Goal: Transaction & Acquisition: Obtain resource

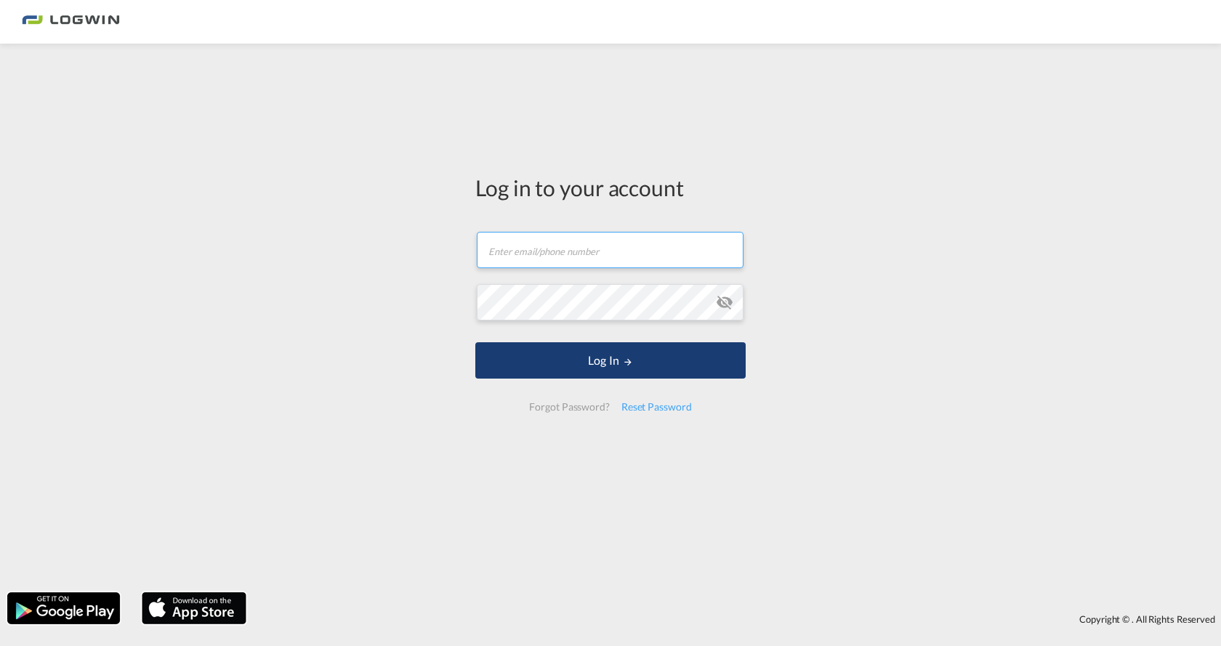
type input "[EMAIL_ADDRESS][DOMAIN_NAME]"
click at [562, 363] on button "Log In" at bounding box center [610, 360] width 270 height 36
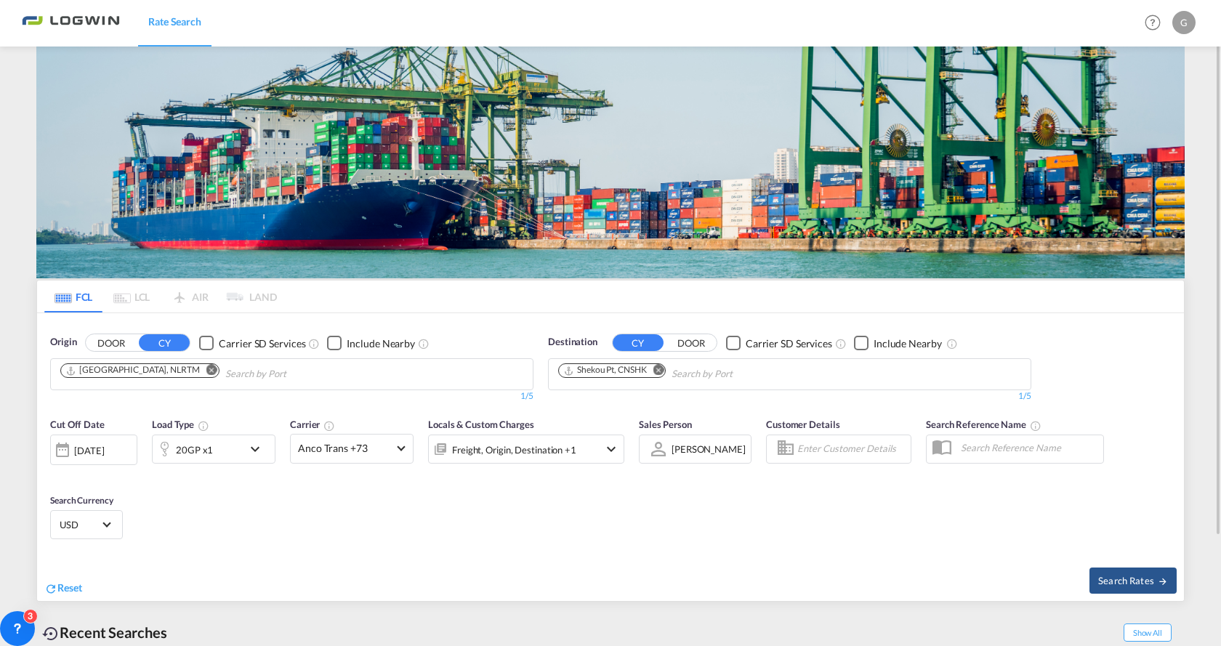
click at [661, 369] on md-icon "Remove" at bounding box center [658, 370] width 11 height 11
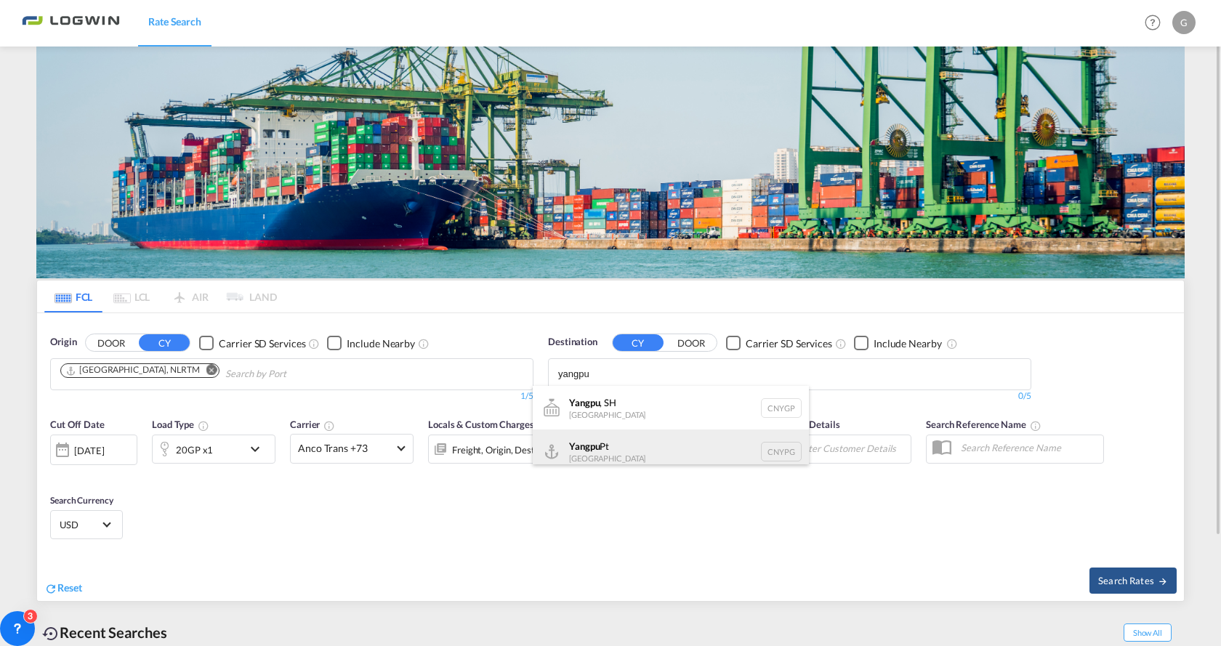
type input "yangpu"
click at [597, 451] on div "Yangpu Pt China CNYPG" at bounding box center [671, 452] width 276 height 44
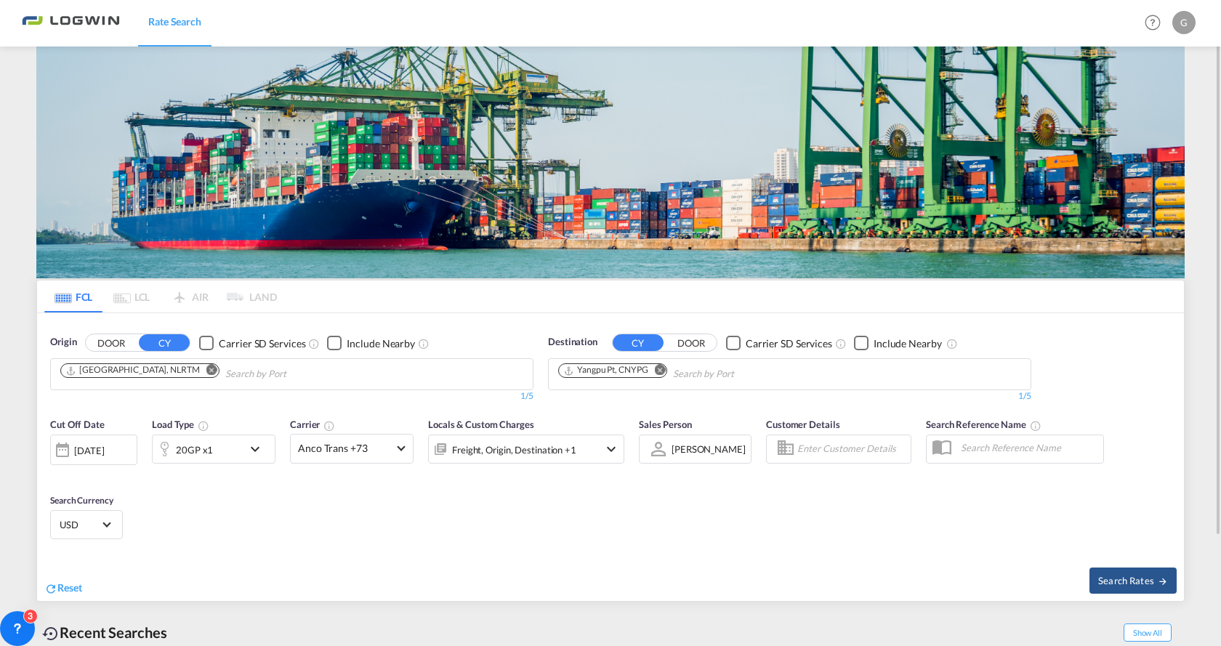
click at [206, 375] on md-icon "Remove" at bounding box center [211, 370] width 11 height 11
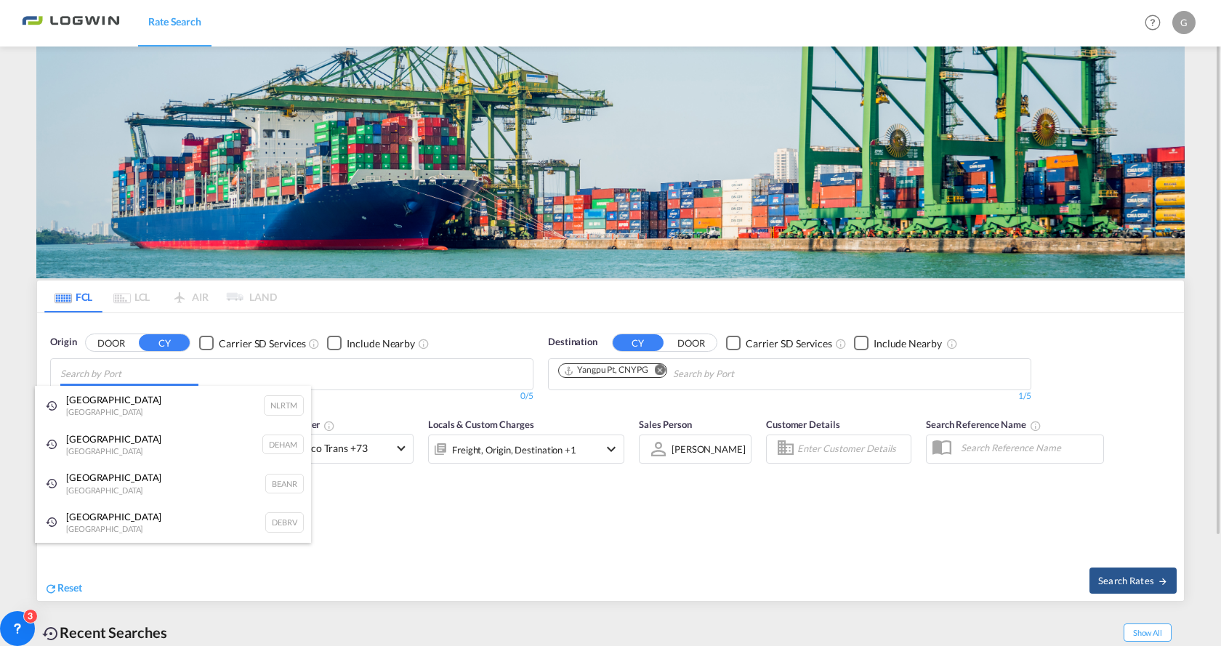
click at [85, 371] on body "Rate Search Rate Search Help Resources Product Release G My Profile Logout FCL …" at bounding box center [610, 323] width 1221 height 646
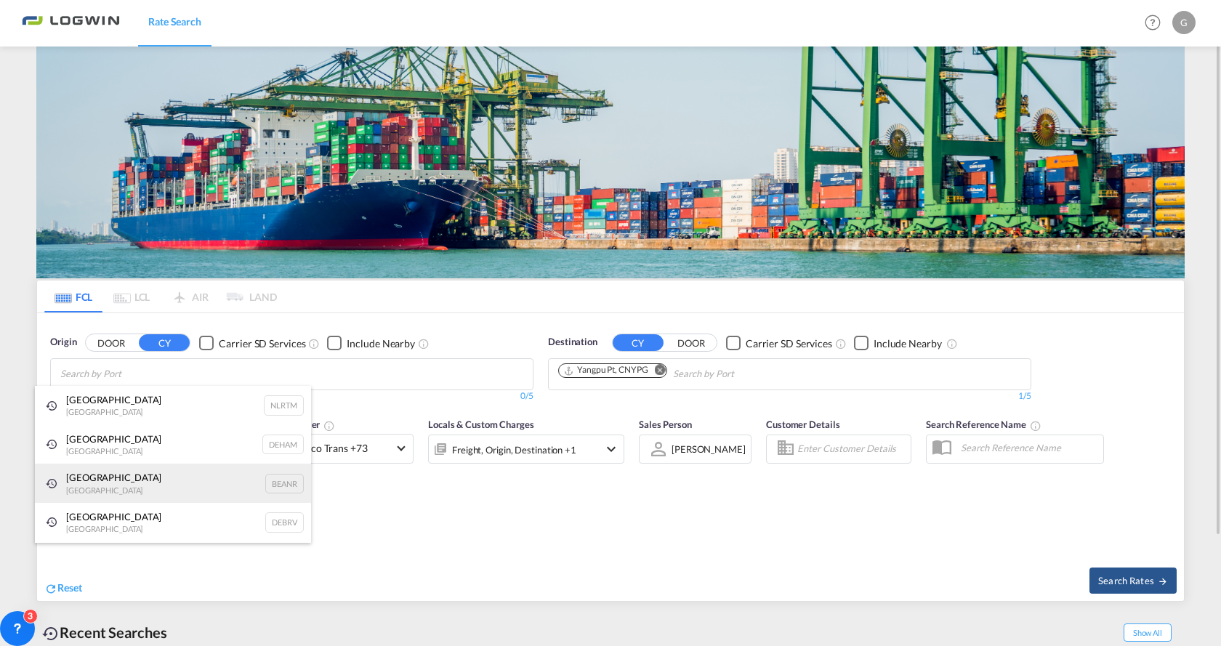
click at [85, 477] on div "Antwerp [GEOGRAPHIC_DATA] BEANR" at bounding box center [173, 483] width 276 height 39
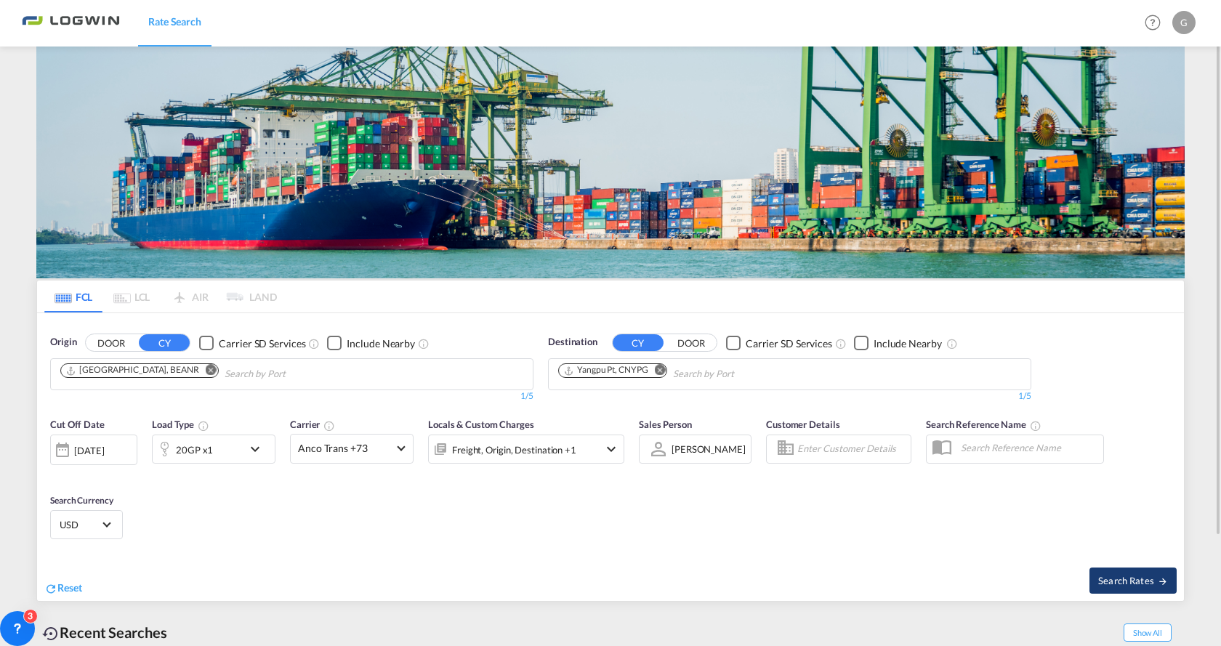
click at [1145, 573] on button "Search Rates" at bounding box center [1133, 581] width 87 height 26
type input "BEANR to CNYPG / [DATE]"
